Goal: Task Accomplishment & Management: Manage account settings

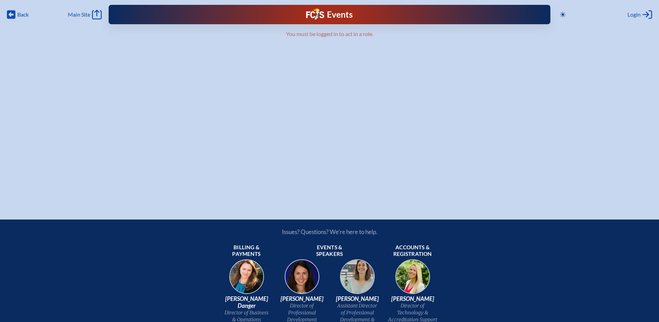
click at [84, 14] on span "Main Site" at bounding box center [79, 14] width 22 height 7
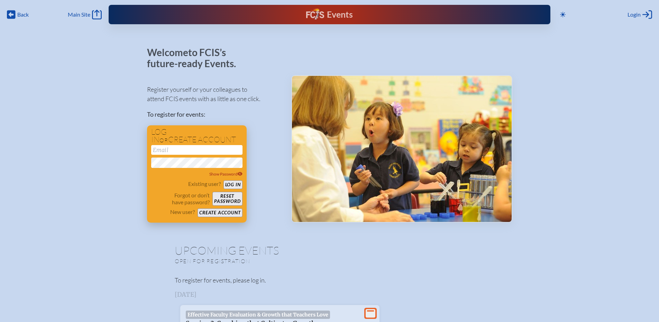
type input "[EMAIL_ADDRESS][DOMAIN_NAME]"
click at [236, 184] on button "Log in" at bounding box center [233, 184] width 19 height 9
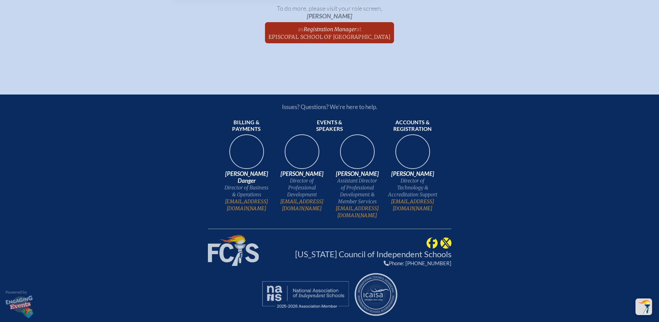
scroll to position [1126, 0]
click at [339, 33] on span "Registration Manager" at bounding box center [330, 29] width 53 height 7
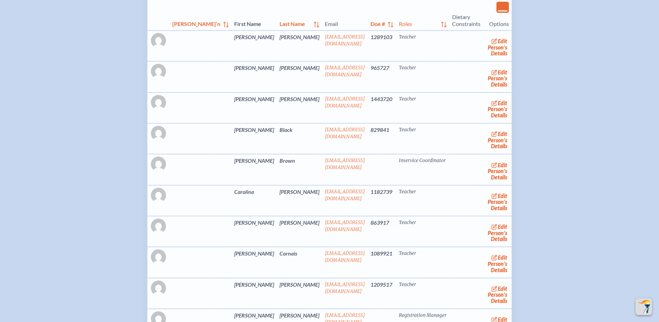
scroll to position [1177, 0]
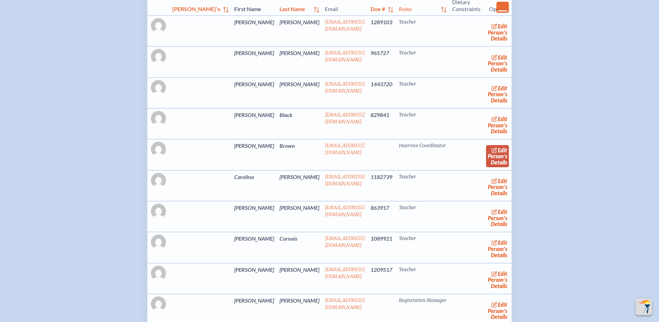
click at [492, 153] on icon at bounding box center [495, 150] width 6 height 6
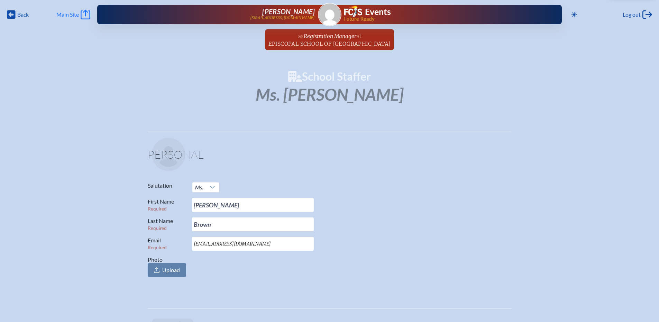
click at [71, 15] on span "Main Site" at bounding box center [67, 14] width 22 height 7
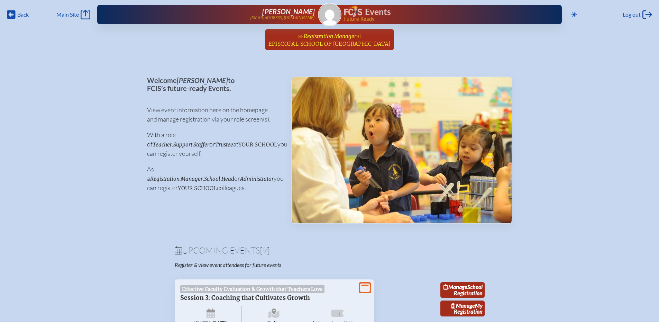
click at [319, 39] on span "at [GEOGRAPHIC_DATA]" at bounding box center [330, 39] width 122 height 15
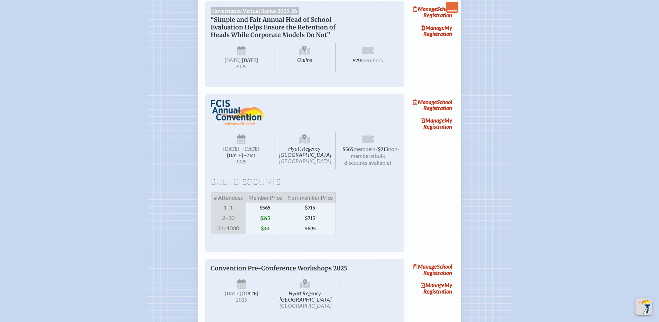
scroll to position [484, 0]
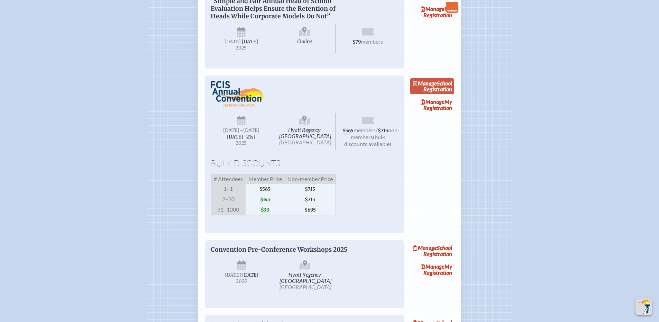
click at [442, 94] on link "Manage School Registration" at bounding box center [432, 86] width 44 height 16
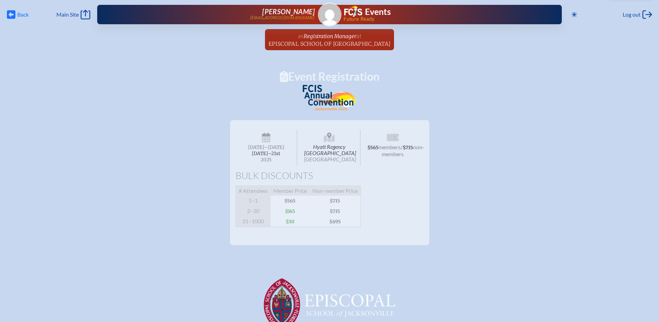
click at [20, 12] on span "Back" at bounding box center [22, 14] width 11 height 7
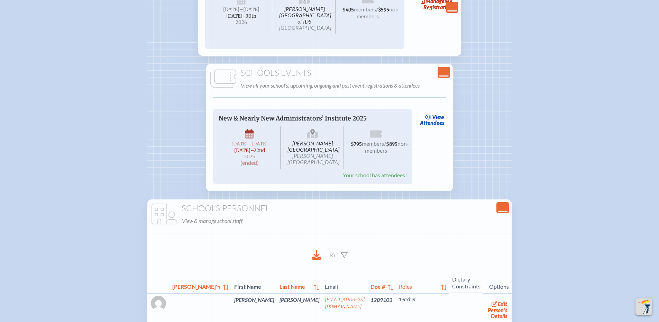
scroll to position [900, 0]
click at [430, 119] on icon at bounding box center [428, 117] width 7 height 6
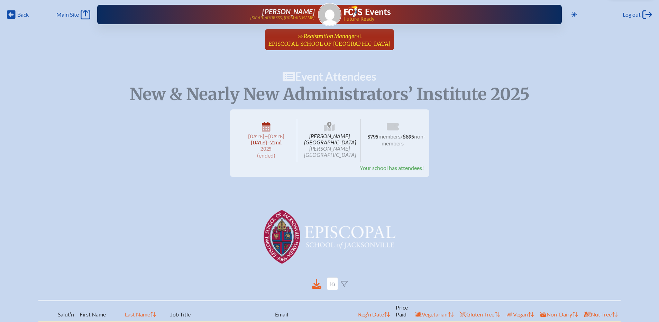
click at [322, 45] on span "Episcopal School of [GEOGRAPHIC_DATA]" at bounding box center [330, 43] width 122 height 7
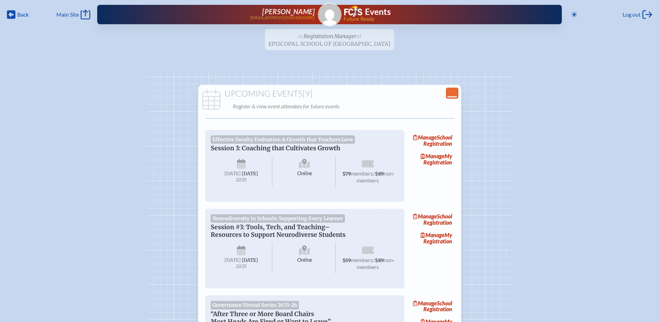
scroll to position [35, 0]
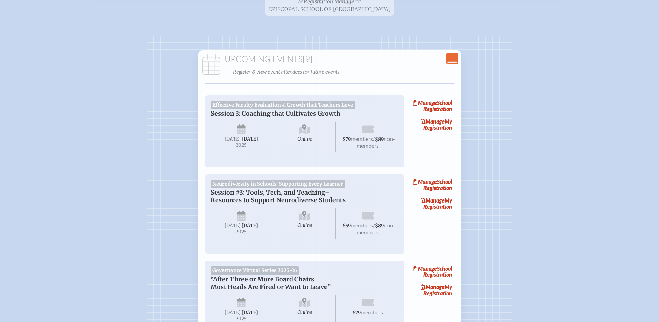
click at [325, 9] on ul "as Registration Manager at [GEOGRAPHIC_DATA] since [DATE]" at bounding box center [329, 6] width 659 height 25
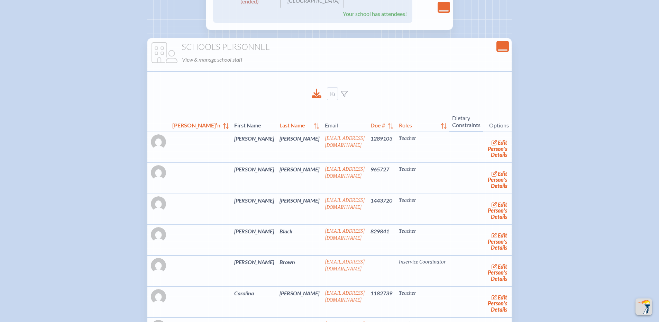
scroll to position [1073, 0]
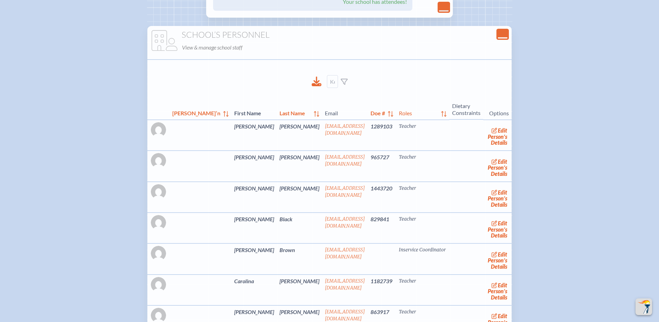
click at [498, 39] on icon "Close Console" at bounding box center [503, 34] width 10 height 10
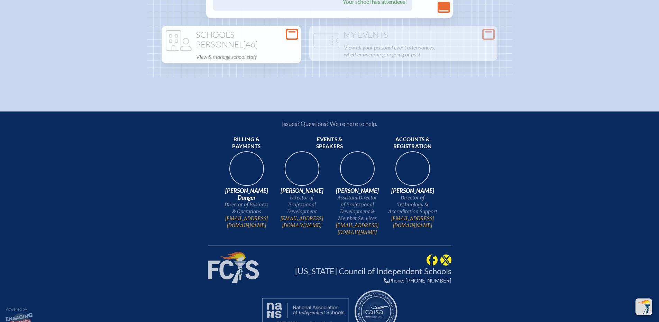
click at [298, 49] on h1 "School’s Personnel [46]" at bounding box center [231, 39] width 134 height 19
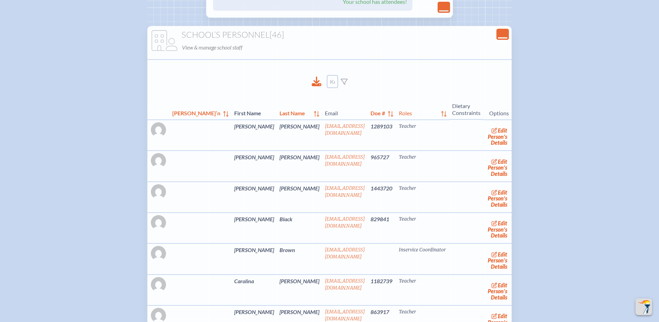
click at [332, 88] on input at bounding box center [332, 81] width 11 height 13
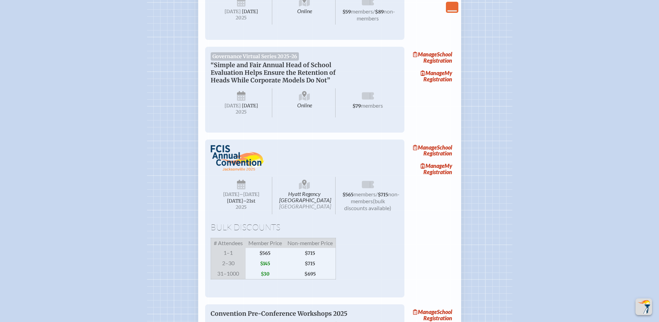
scroll to position [311, 0]
